Goal: Information Seeking & Learning: Learn about a topic

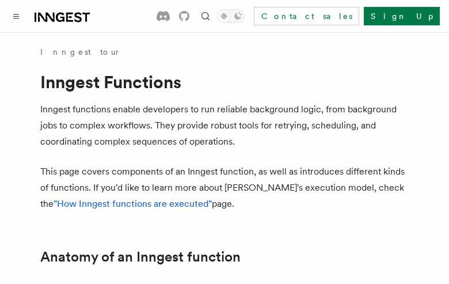
click at [60, 274] on button "TypeScript" at bounding box center [74, 287] width 68 height 26
click at [117, 274] on button "Go" at bounding box center [127, 287] width 21 height 26
